Goal: Information Seeking & Learning: Understand process/instructions

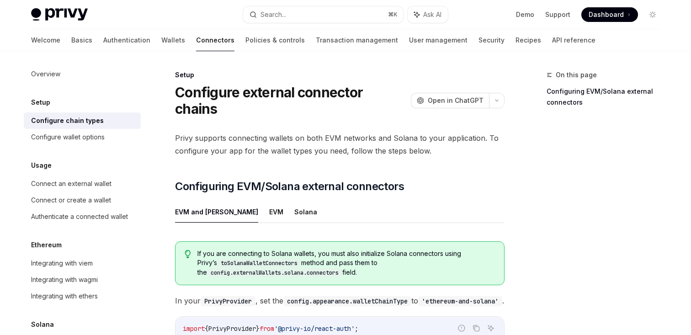
click at [283, 150] on div "Privy supports connecting wallets on both EVM networks and Solana to your appli…" at bounding box center [339, 299] width 329 height 334
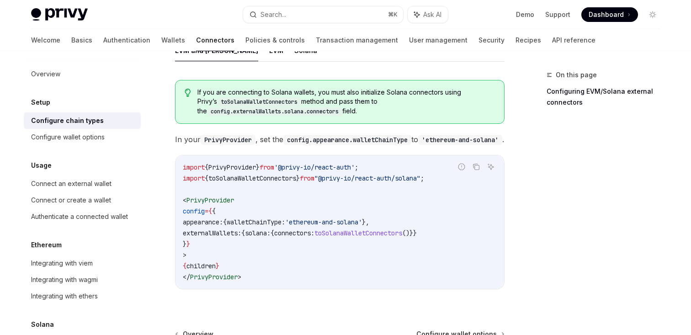
scroll to position [162, 0]
click at [300, 183] on code "import { PrivyProvider } from '@privy-io/react-auth' ; import { toSolanaWalletC…" at bounding box center [340, 221] width 314 height 121
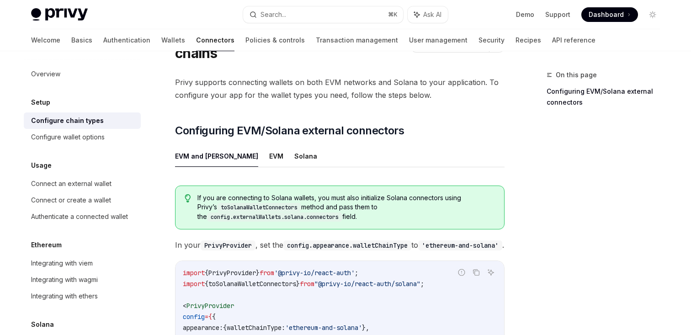
scroll to position [0, 0]
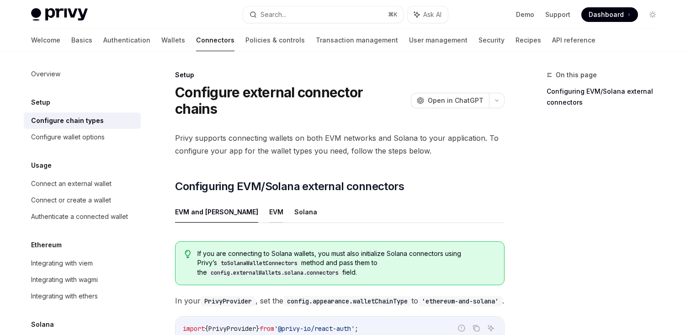
click at [269, 201] on button "EVM" at bounding box center [276, 211] width 14 height 21
type textarea "*"
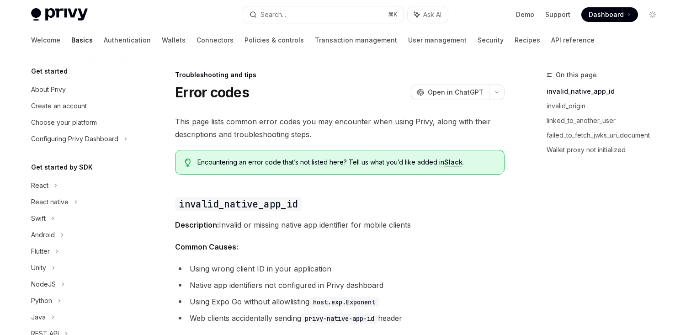
scroll to position [151, 0]
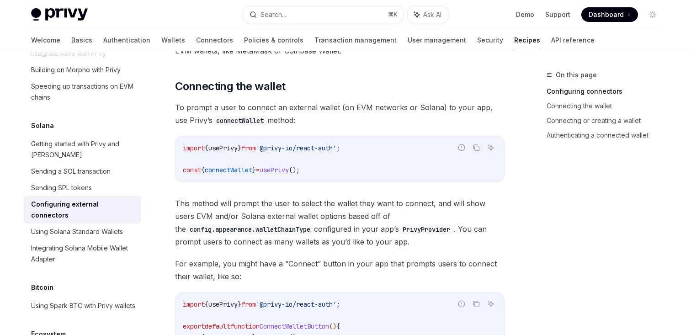
scroll to position [254, 0]
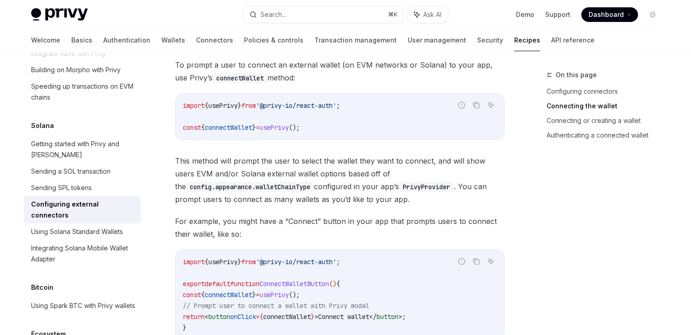
click at [282, 218] on span "For example, you might have a “Connect” button in your app that prompts users t…" at bounding box center [339, 228] width 329 height 26
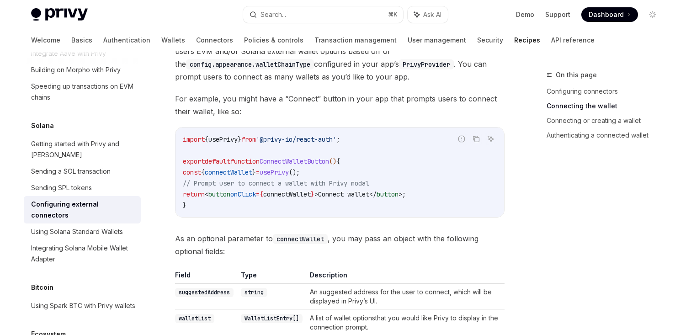
scroll to position [377, 0]
click at [281, 191] on code "import { usePrivy } from '@privy-io/react-auth' ; export default function Conne…" at bounding box center [340, 171] width 314 height 77
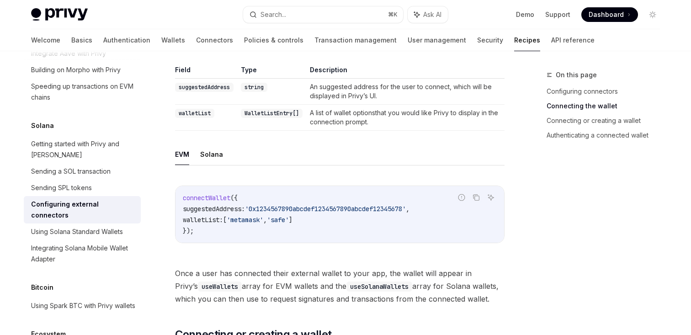
scroll to position [552, 0]
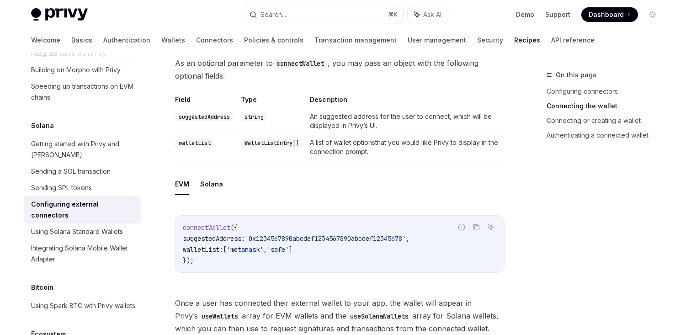
click at [276, 144] on td "WalletListEntry[]" at bounding box center [271, 147] width 69 height 26
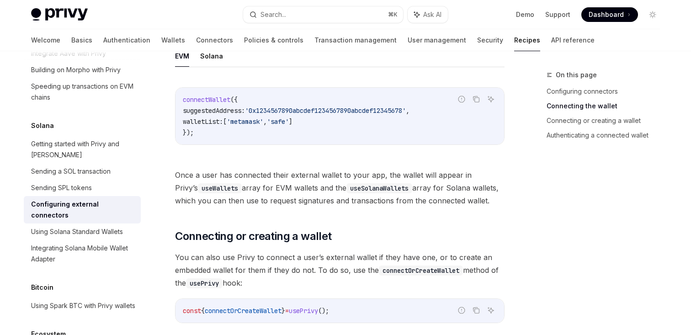
scroll to position [682, 0]
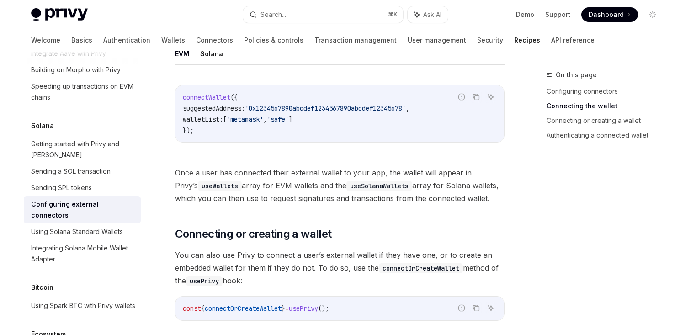
click at [273, 125] on div "connectWallet ({ suggestedAddress: '0x1234567890abcdef1234567890abcdef12345678'…" at bounding box center [339, 113] width 329 height 57
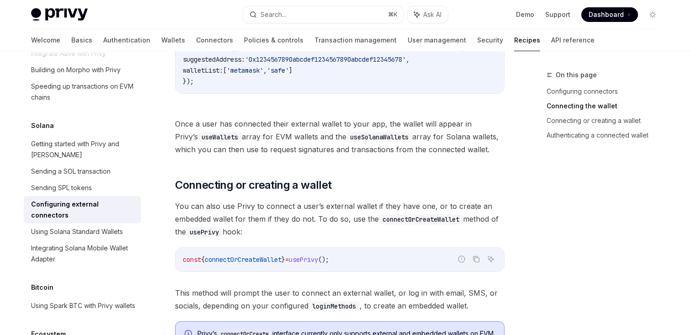
scroll to position [751, 0]
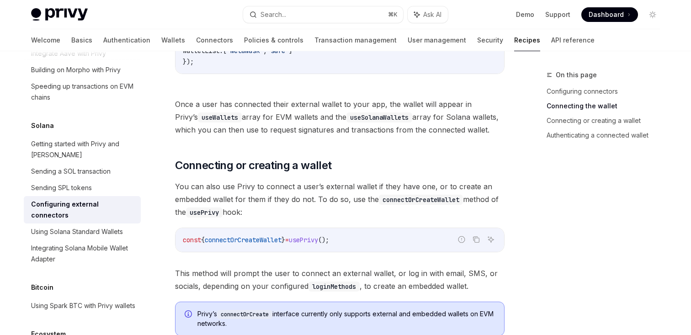
click at [277, 127] on div "Privy supports connecting external wallet on both EVM networks (e.g. MetaMask, …" at bounding box center [339, 319] width 329 height 1911
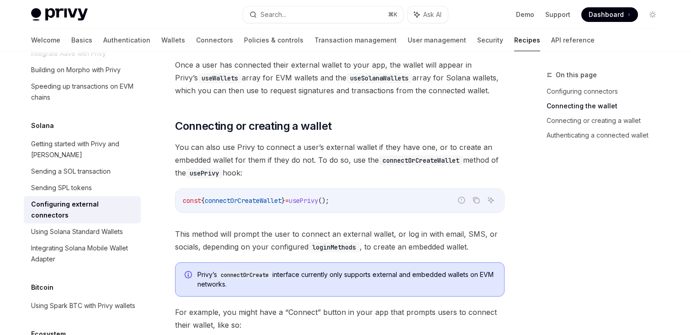
scroll to position [790, 0]
click at [278, 157] on span "You can also use Privy to connect a user’s external wallet if they have one, or…" at bounding box center [339, 159] width 329 height 38
click at [290, 156] on span "You can also use Privy to connect a user’s external wallet if they have one, or…" at bounding box center [339, 159] width 329 height 38
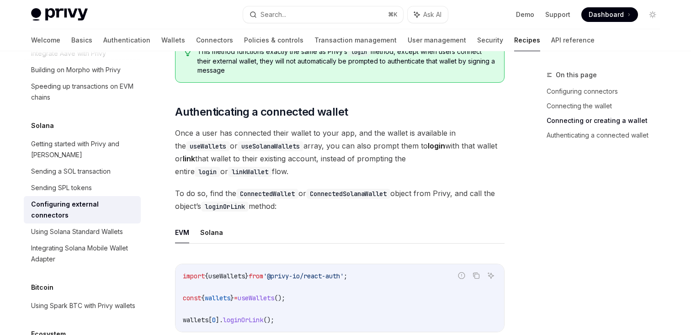
scroll to position [1223, 0]
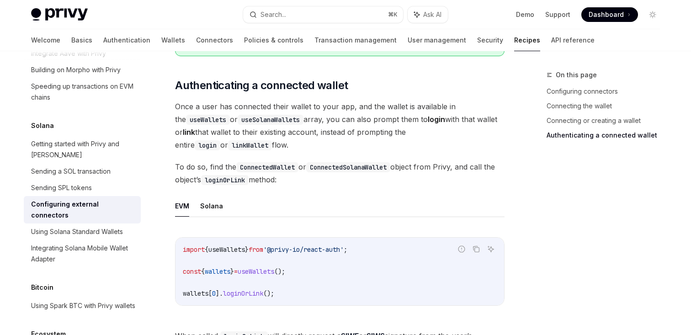
click at [313, 170] on span "To do so, find the ConnectedWallet or ConnectedSolanaWallet object from Privy, …" at bounding box center [339, 173] width 329 height 26
click at [308, 166] on span "To do so, find the ConnectedWallet or ConnectedSolanaWallet object from Privy, …" at bounding box center [339, 173] width 329 height 26
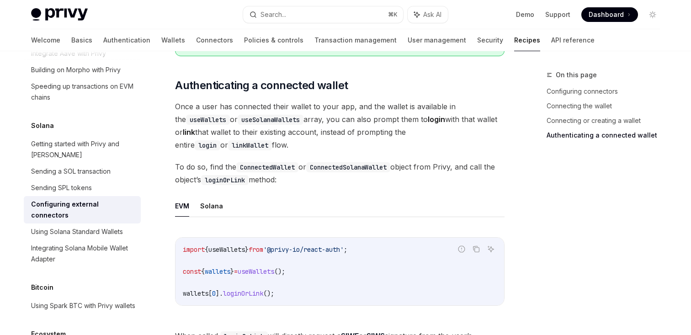
click at [308, 166] on span "To do so, find the ConnectedWallet or ConnectedSolanaWallet object from Privy, …" at bounding box center [339, 173] width 329 height 26
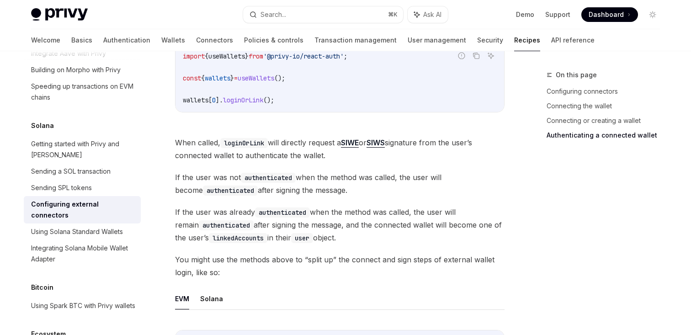
scroll to position [1425, 0]
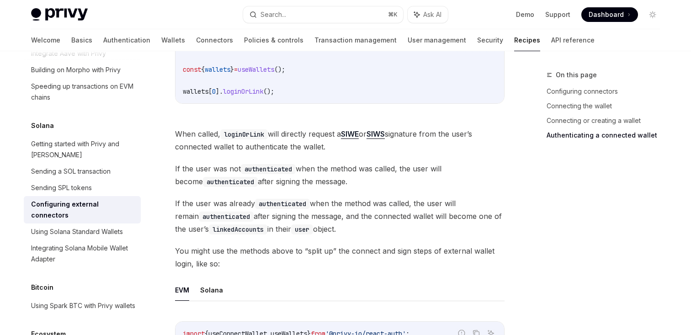
click at [308, 166] on span "If the user was not authenticated when the method was called, the user will bec…" at bounding box center [339, 175] width 329 height 26
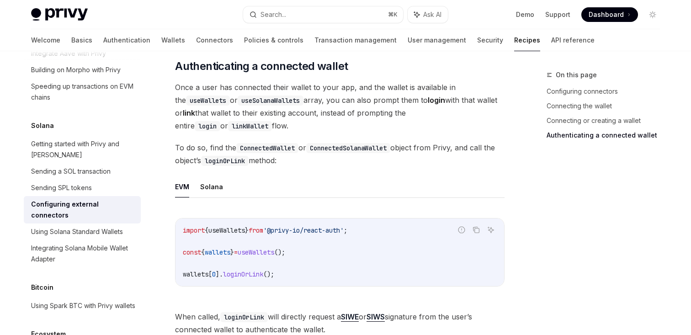
scroll to position [1205, 0]
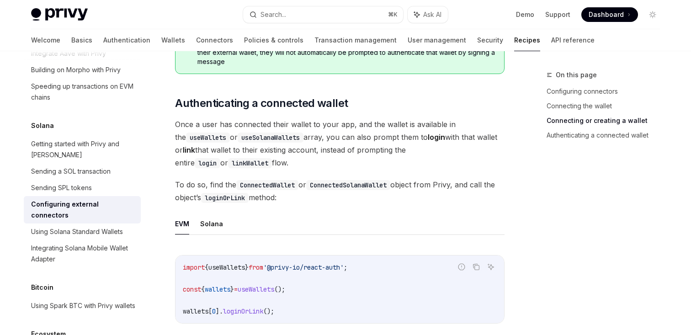
click at [336, 139] on span "Once a user has connected their wallet to your app, and the wallet is available…" at bounding box center [339, 143] width 329 height 51
click at [350, 145] on span "Once a user has connected their wallet to your app, and the wallet is available…" at bounding box center [339, 143] width 329 height 51
click at [357, 145] on span "Once a user has connected their wallet to your app, and the wallet is available…" at bounding box center [339, 143] width 329 height 51
click at [343, 146] on span "Once a user has connected their wallet to your app, and the wallet is available…" at bounding box center [339, 143] width 329 height 51
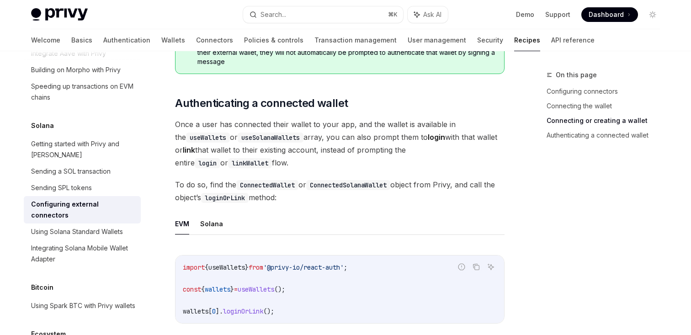
click at [343, 146] on span "Once a user has connected their wallet to your app, and the wallet is available…" at bounding box center [339, 143] width 329 height 51
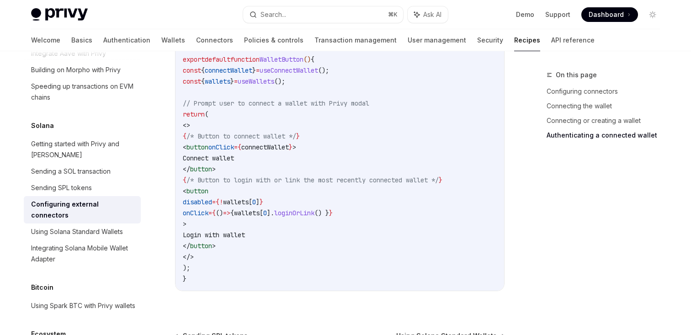
scroll to position [1723, 0]
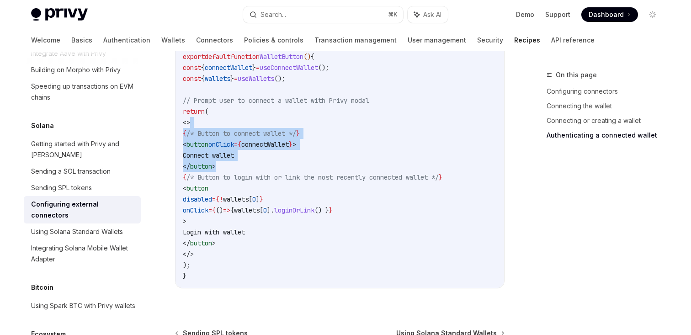
drag, startPoint x: 340, startPoint y: 149, endPoint x: 344, endPoint y: 106, distance: 43.6
click at [344, 106] on code "import { useConnectWallet , useWallets } from '@privy-io/react-auth' ; export d…" at bounding box center [340, 155] width 314 height 252
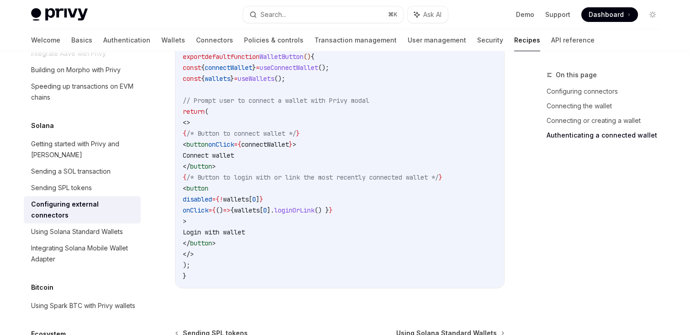
click at [292, 169] on code "import { useConnectWallet , useWallets } from '@privy-io/react-auth' ; export d…" at bounding box center [340, 155] width 314 height 252
click at [305, 175] on code "import { useConnectWallet , useWallets } from '@privy-io/react-auth' ; export d…" at bounding box center [340, 155] width 314 height 252
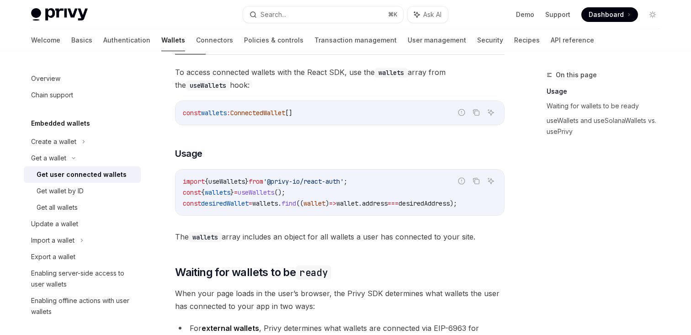
scroll to position [329, 0]
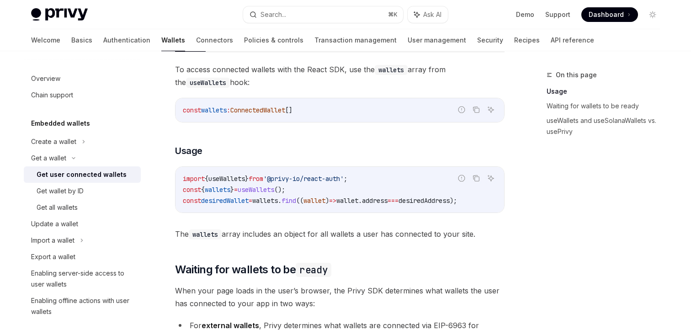
click at [305, 133] on div "To access connected wallets with the React SDK, use the wallets array from the …" at bounding box center [339, 151] width 329 height 177
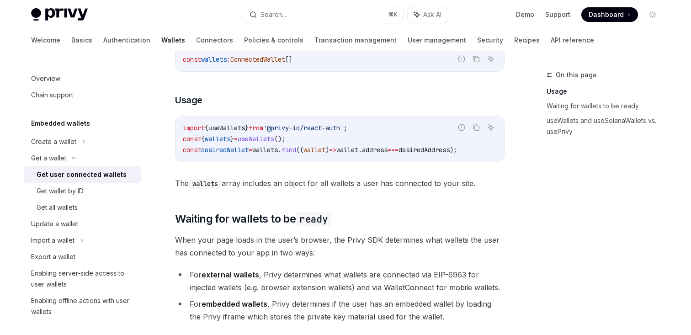
scroll to position [397, 0]
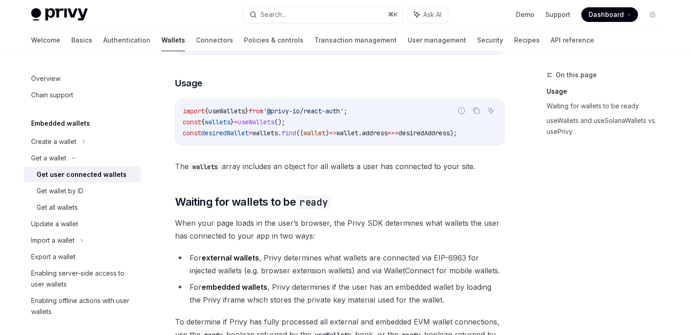
click at [326, 125] on code "import { useWallets } from '@privy-io/react-auth' ; const { wallets } = useWall…" at bounding box center [340, 122] width 314 height 33
click at [342, 122] on code "import { useWallets } from '@privy-io/react-auth' ; const { wallets } = useWall…" at bounding box center [340, 122] width 314 height 33
click at [315, 173] on span "The wallets array includes an object for all wallets a user has connected to yo…" at bounding box center [339, 166] width 329 height 13
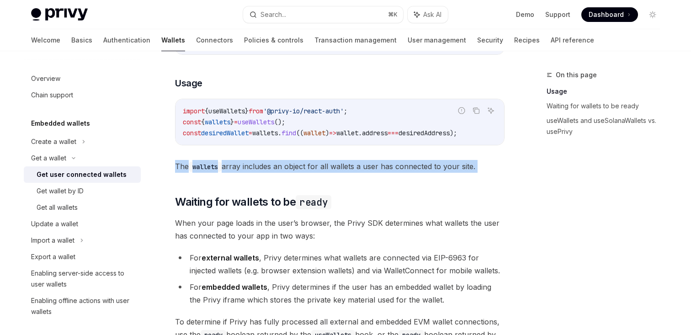
click at [315, 173] on span "The wallets array includes an object for all wallets a user has connected to yo…" at bounding box center [339, 166] width 329 height 13
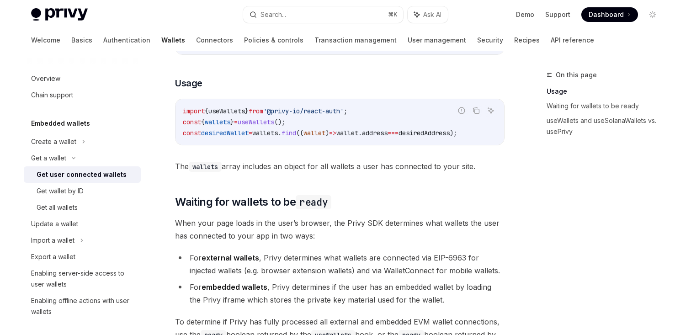
click at [325, 129] on span "wallet" at bounding box center [314, 133] width 22 height 8
click at [328, 178] on div "Ethereum Solana To access connected wallets with the React SDK, use the wallets…" at bounding box center [339, 331] width 329 height 737
click at [296, 134] on span "find" at bounding box center [288, 133] width 15 height 8
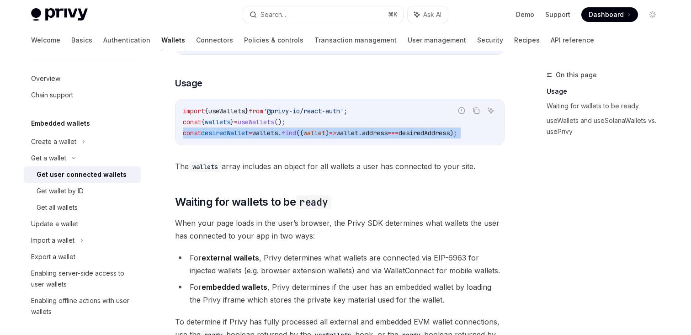
click at [296, 134] on span "find" at bounding box center [288, 133] width 15 height 8
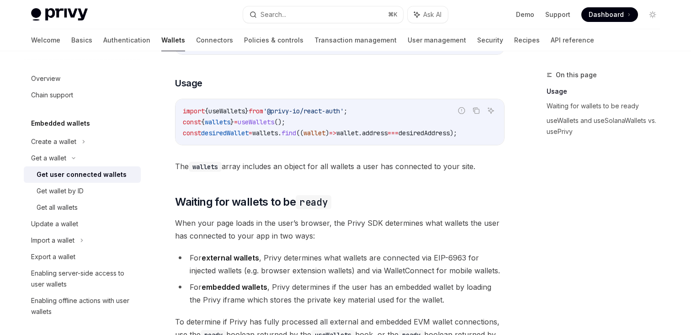
click at [325, 134] on span "wallet" at bounding box center [314, 133] width 22 height 8
click at [327, 122] on code "import { useWallets } from '@privy-io/react-auth' ; const { wallets } = useWall…" at bounding box center [340, 122] width 314 height 33
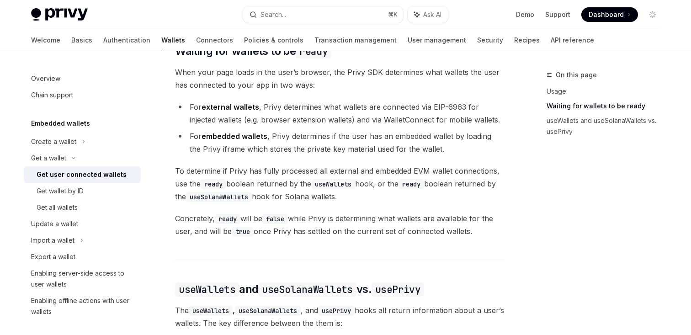
click at [336, 111] on li "For external wallets , Privy determines what wallets are connected via EIP-6963…" at bounding box center [339, 114] width 329 height 26
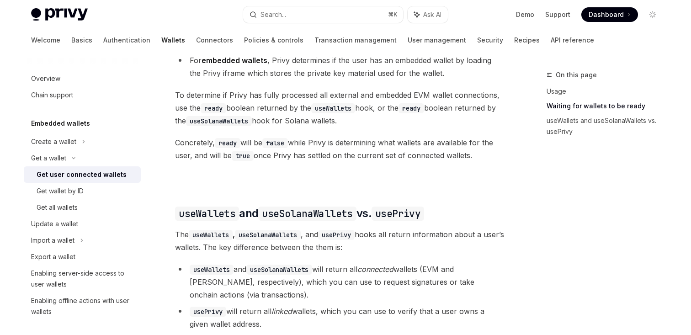
scroll to position [624, 0]
click at [348, 93] on span "To determine if Privy has fully processed all external and embedded EVM wallet …" at bounding box center [339, 107] width 329 height 38
click at [368, 88] on div "Ethereum Solana To access connected wallets with the React SDK, use the wallets…" at bounding box center [339, 103] width 329 height 737
click at [370, 124] on span "To determine if Privy has fully processed all external and embedded EVM wallet …" at bounding box center [339, 107] width 329 height 38
click at [379, 124] on span "To determine if Privy has fully processed all external and embedded EVM wallet …" at bounding box center [339, 107] width 329 height 38
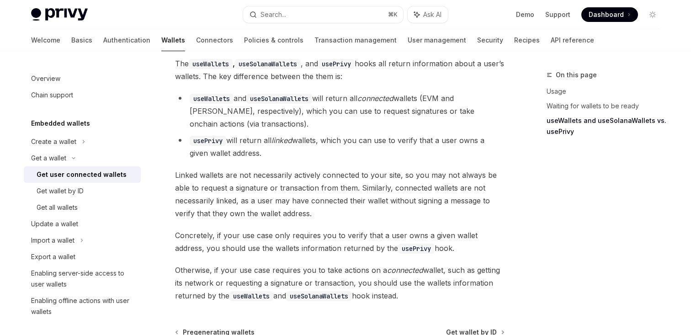
scroll to position [797, 0]
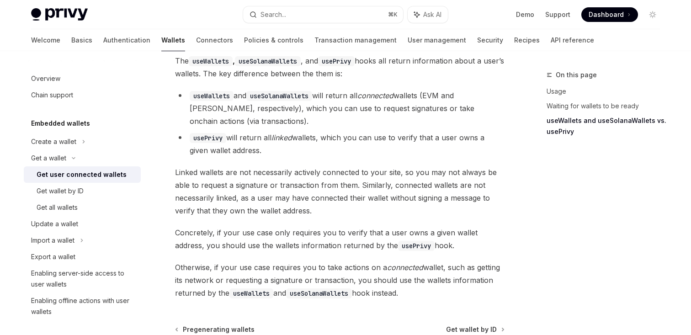
click at [366, 140] on li "usePrivy will return all linked wallets, which you can use to verify that a use…" at bounding box center [339, 144] width 329 height 26
click at [366, 151] on li "usePrivy will return all linked wallets, which you can use to verify that a use…" at bounding box center [339, 144] width 329 height 26
click at [257, 123] on li "useWallets and useSolanaWallets will return all connected wallets (EVM and Sola…" at bounding box center [339, 108] width 329 height 38
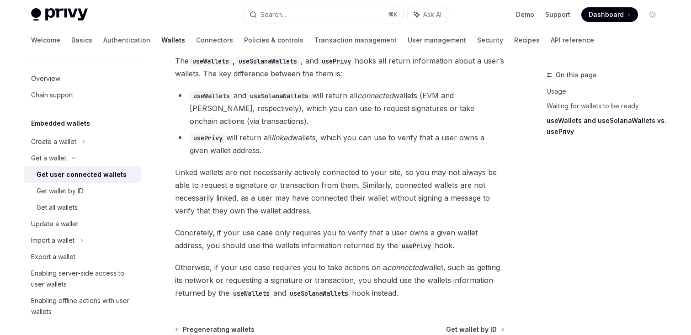
click at [273, 153] on li "usePrivy will return all linked wallets, which you can use to verify that a use…" at bounding box center [339, 144] width 329 height 26
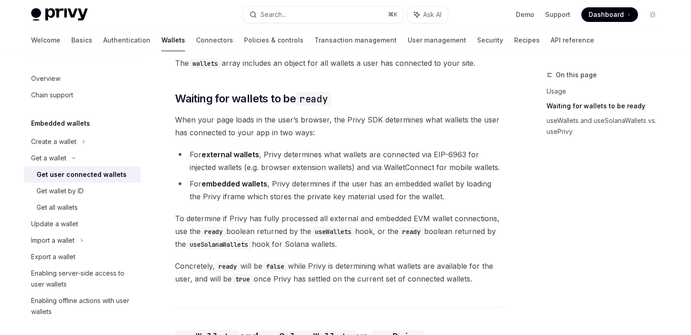
scroll to position [348, 0]
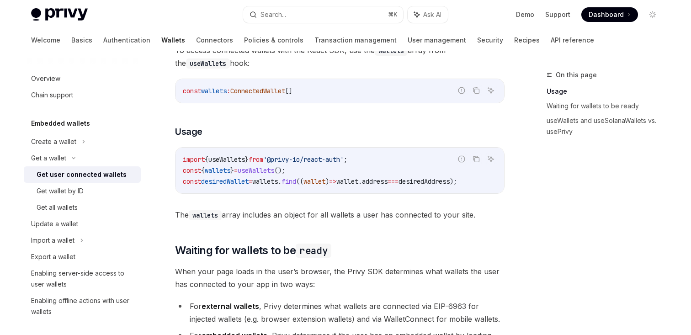
click at [351, 171] on code "import { useWallets } from '@privy-io/react-auth' ; const { wallets } = useWall…" at bounding box center [340, 170] width 314 height 33
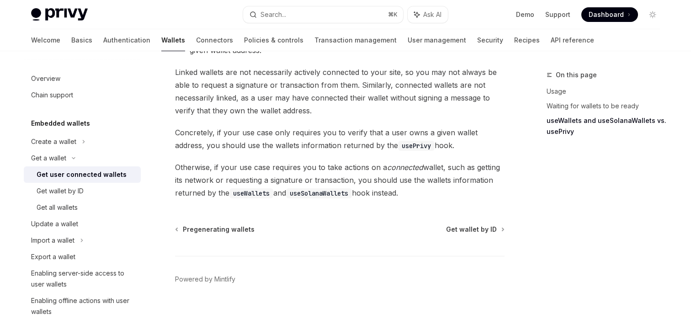
scroll to position [809, 0]
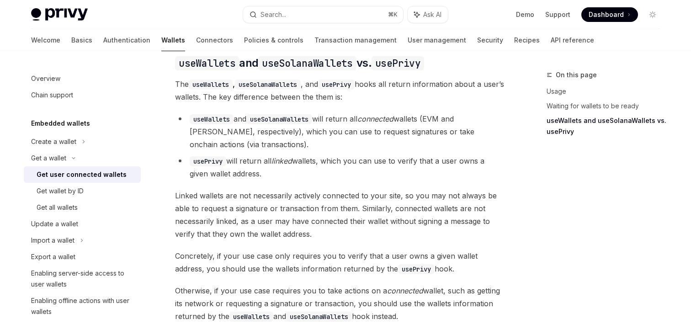
scroll to position [773, 0]
click at [324, 143] on li "useWallets and useSolanaWallets will return all connected wallets (EVM and Sola…" at bounding box center [339, 132] width 329 height 38
click at [331, 142] on li "useWallets and useSolanaWallets will return all connected wallets (EVM and Sola…" at bounding box center [339, 132] width 329 height 38
click at [334, 147] on li "useWallets and useSolanaWallets will return all connected wallets (EVM and Sola…" at bounding box center [339, 132] width 329 height 38
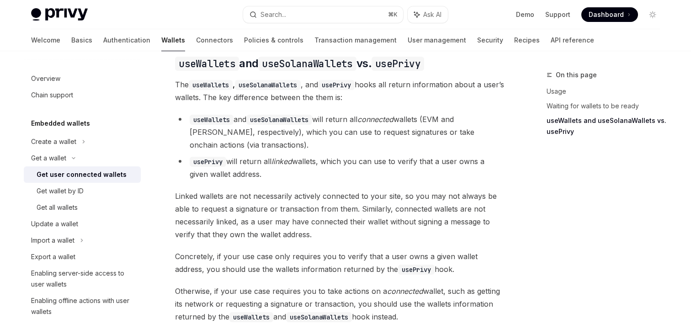
click at [315, 174] on li "usePrivy will return all linked wallets, which you can use to verify that a use…" at bounding box center [339, 168] width 329 height 26
click at [319, 176] on li "usePrivy will return all linked wallets, which you can use to verify that a use…" at bounding box center [339, 168] width 329 height 26
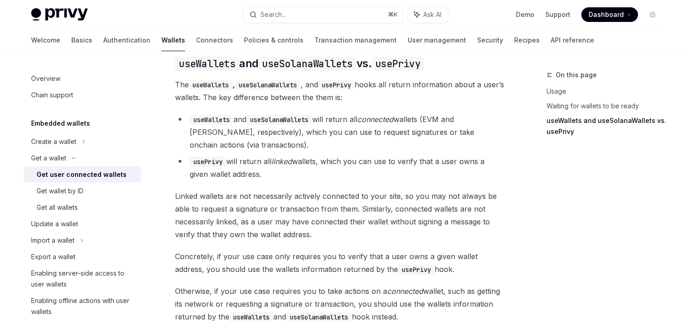
click at [309, 148] on li "useWallets and useSolanaWallets will return all connected wallets (EVM and Sola…" at bounding box center [339, 132] width 329 height 38
